Goal: Task Accomplishment & Management: Use online tool/utility

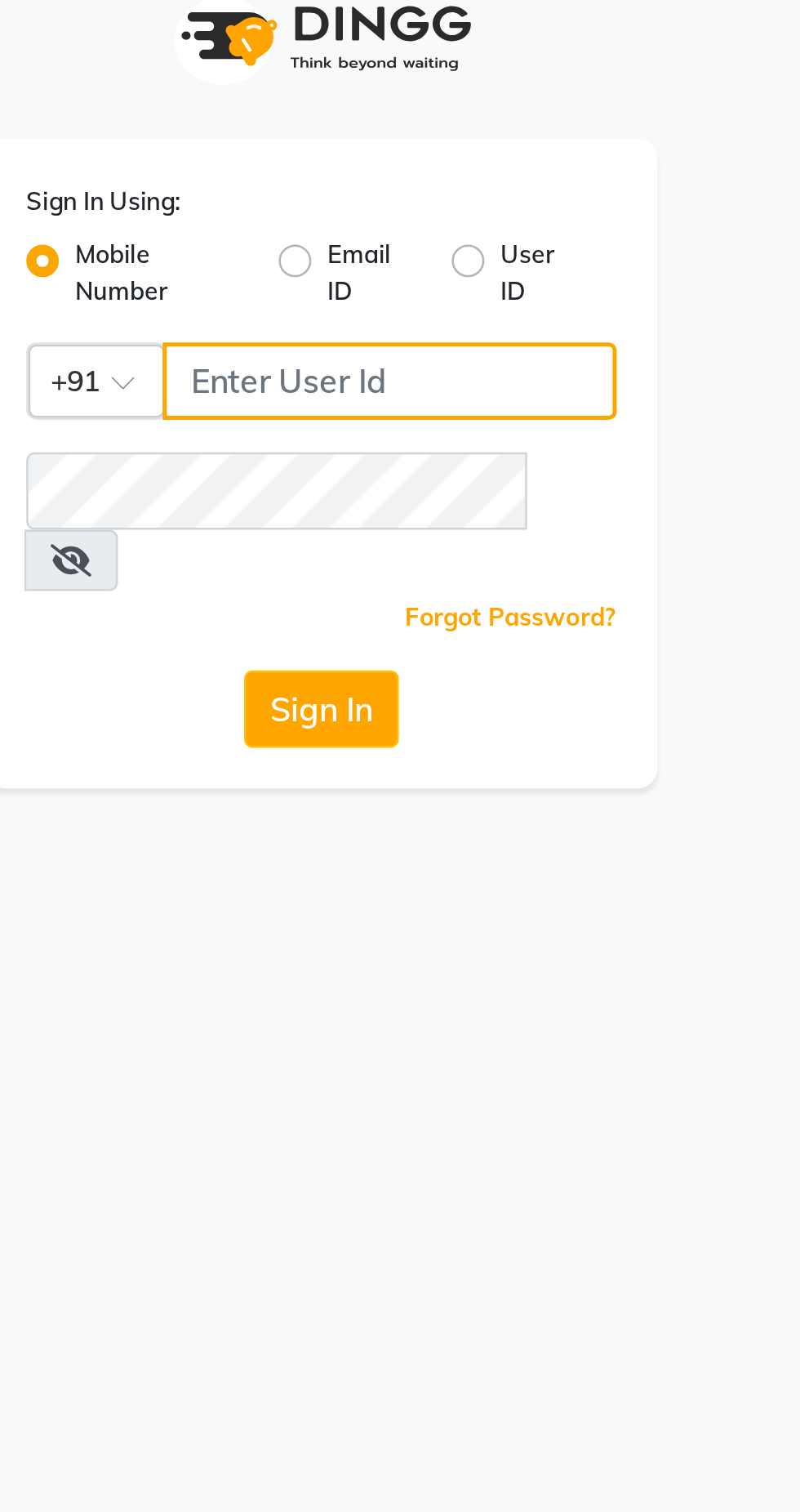
click at [434, 180] on input "Username" at bounding box center [427, 177] width 182 height 31
type input "7032417371"
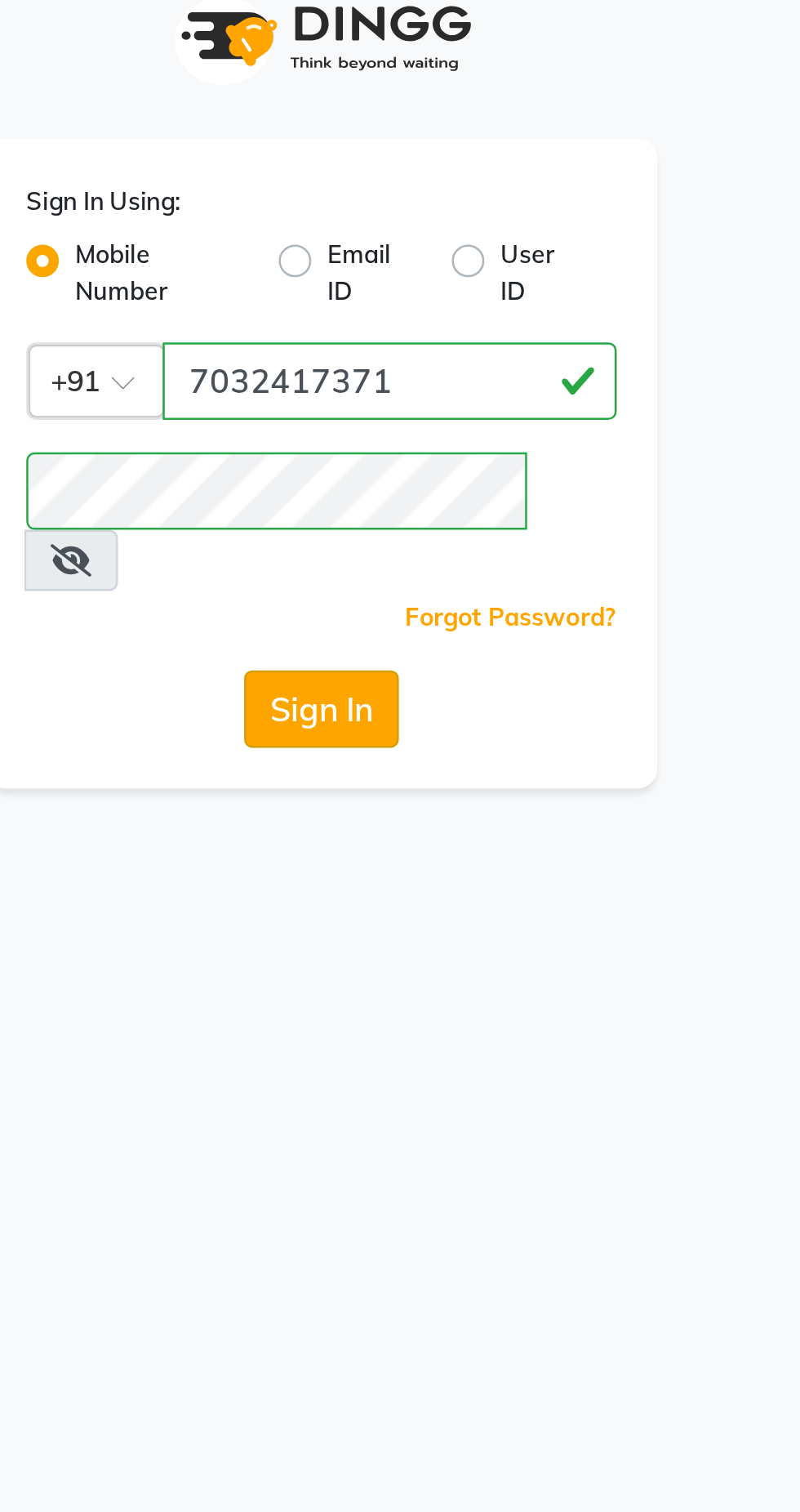
click at [418, 294] on button "Sign In" at bounding box center [400, 309] width 62 height 31
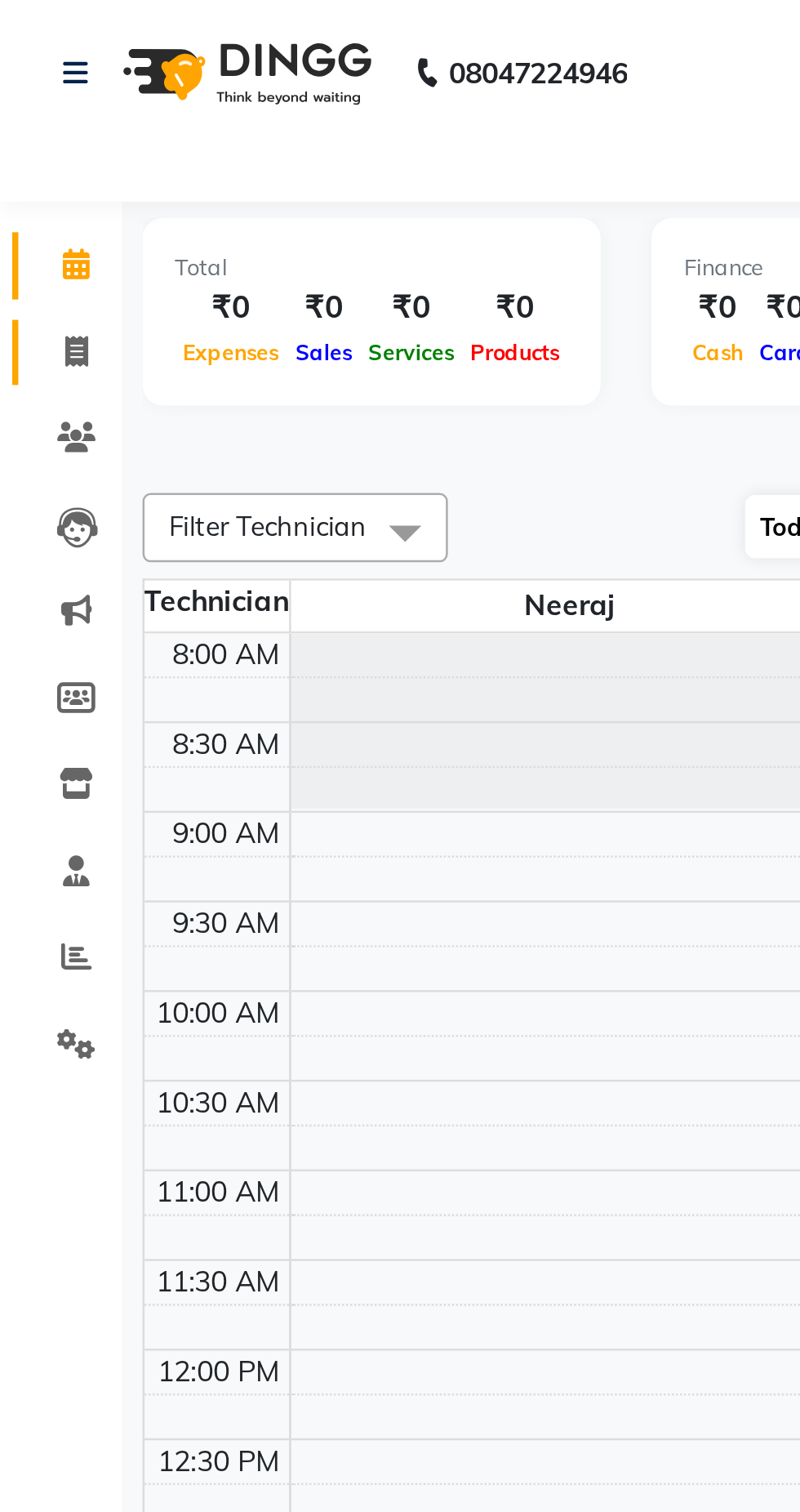
click at [34, 149] on span at bounding box center [30, 141] width 28 height 19
select select "service"
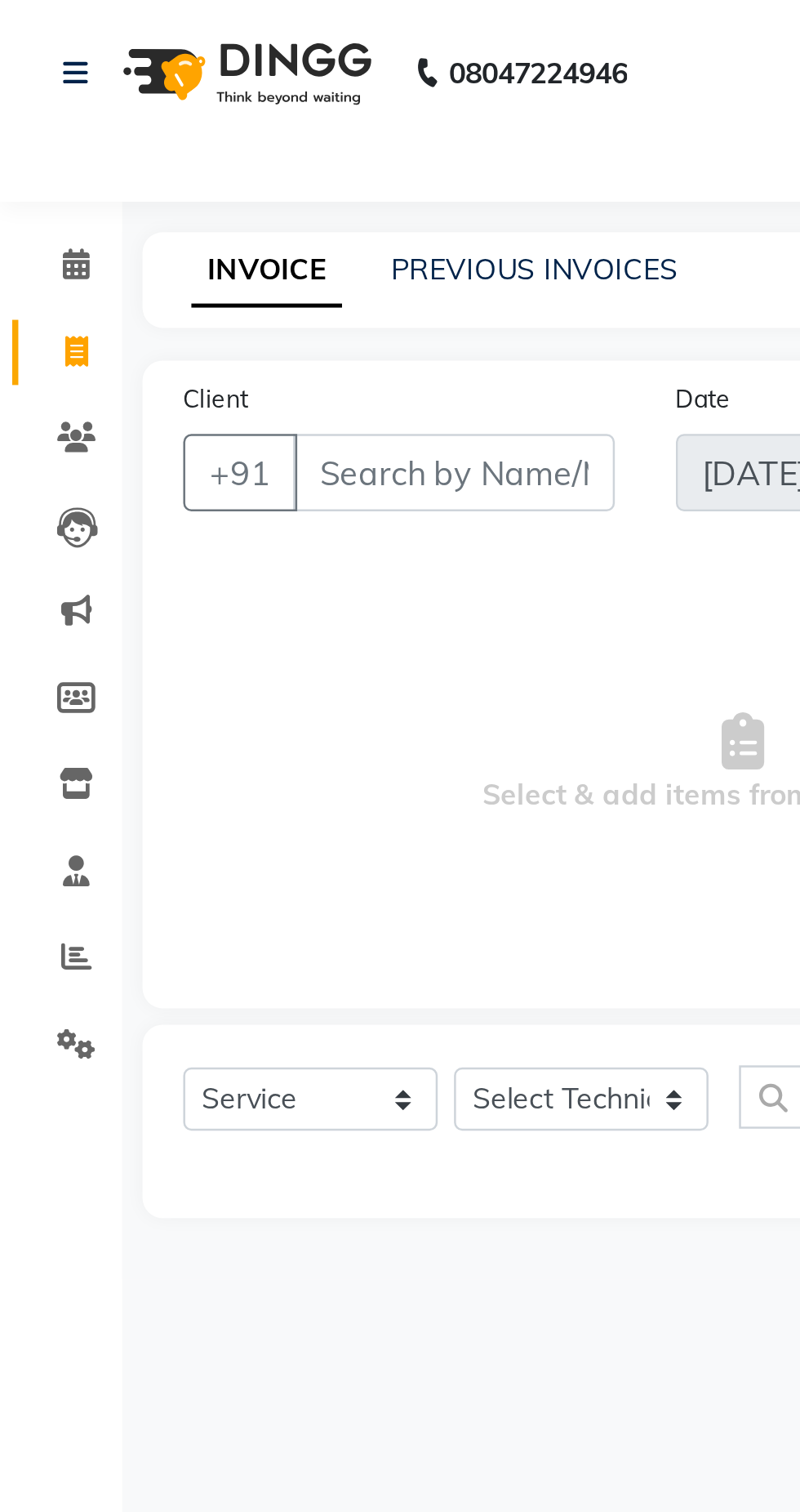
type input "0600"
select select "7711"
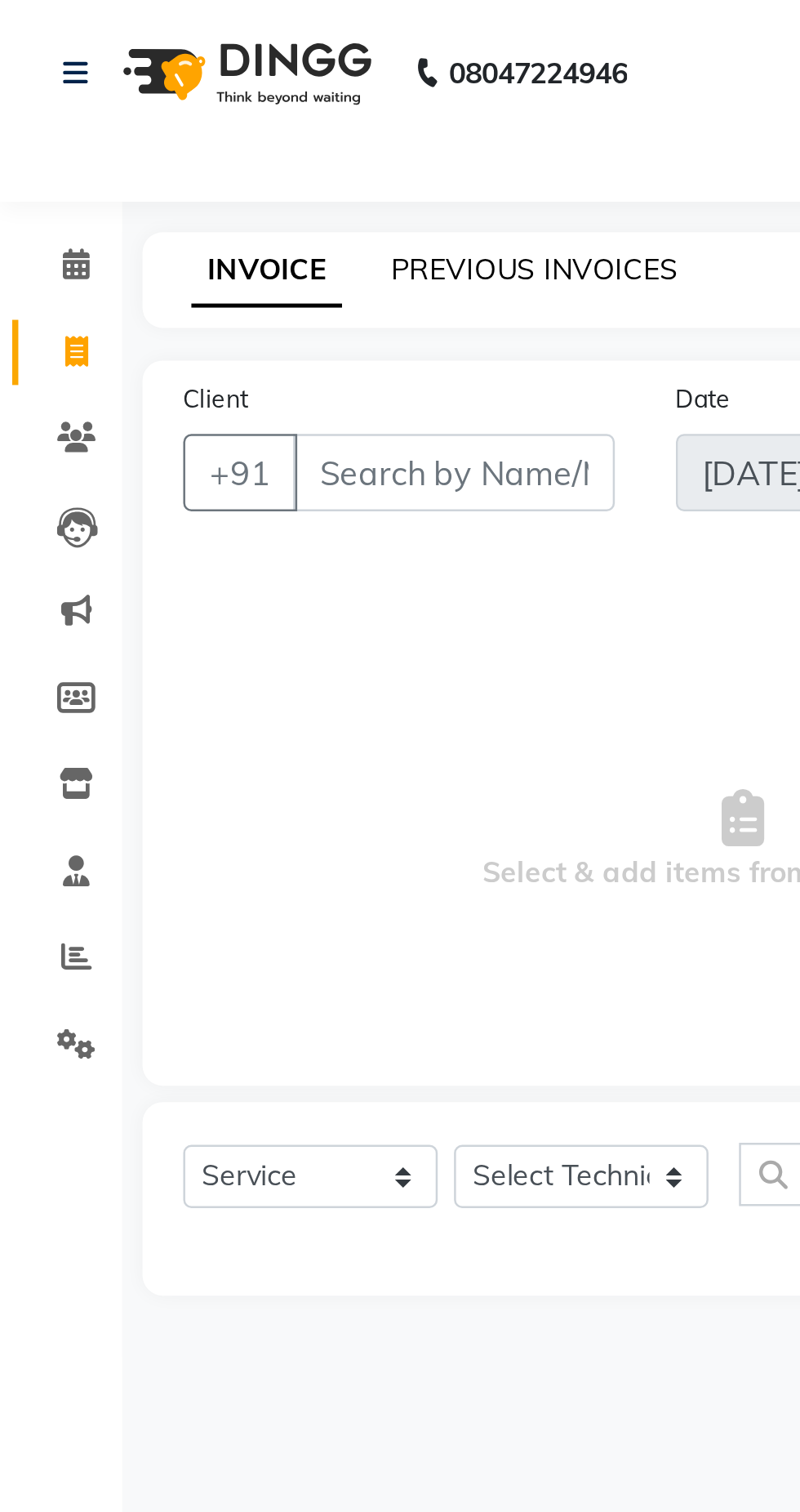
click at [208, 103] on link "PREVIOUS INVOICES" at bounding box center [215, 107] width 115 height 15
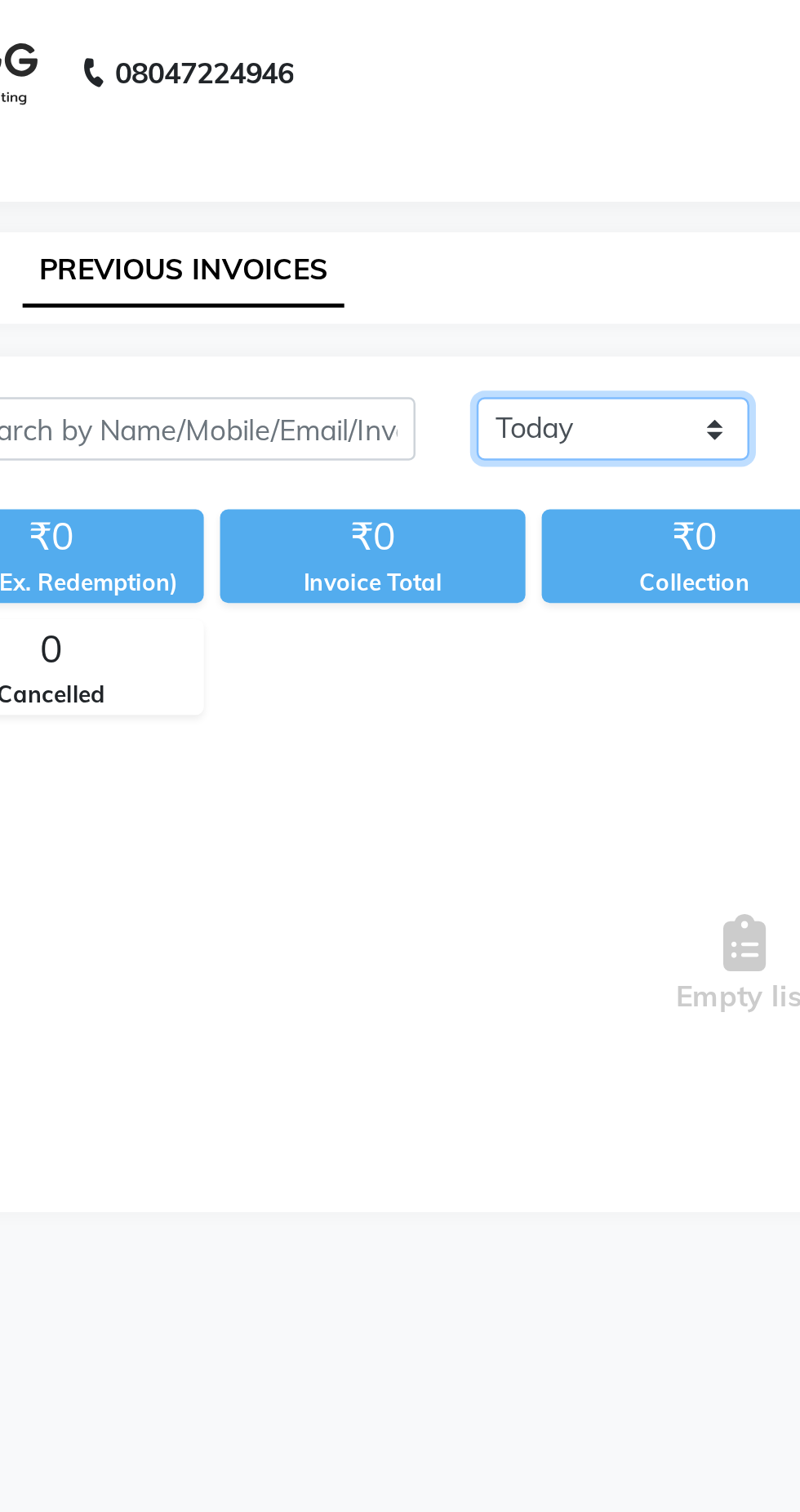
click at [374, 175] on select "[DATE] [DATE] Custom Range" at bounding box center [379, 171] width 109 height 26
select select "[DATE]"
click at [325, 159] on select "[DATE] [DATE] Custom Range" at bounding box center [379, 171] width 109 height 26
